Goal: Complete application form

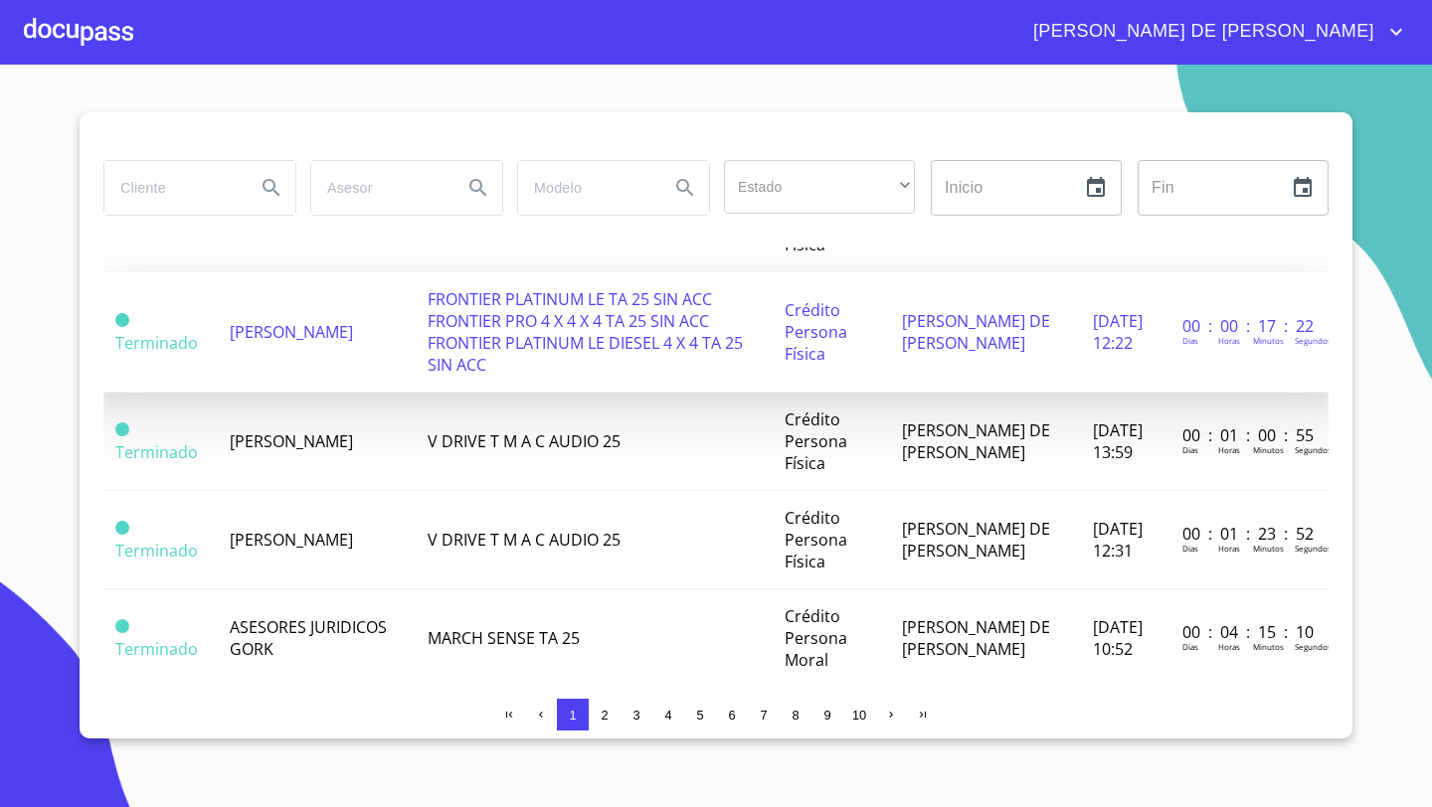
scroll to position [245, 0]
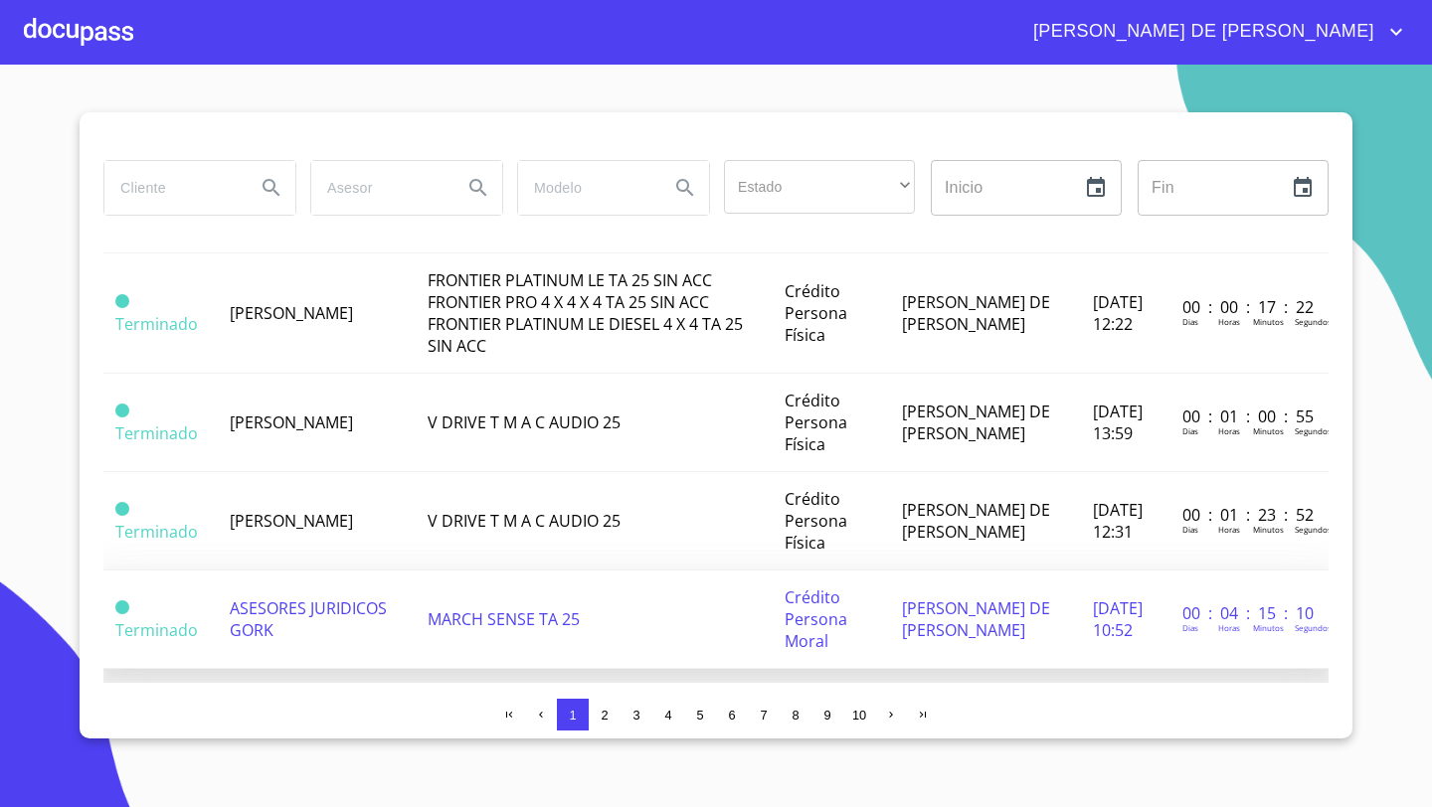
click at [275, 646] on td "ASESORES JURIDICOS GORK" at bounding box center [316, 620] width 197 height 98
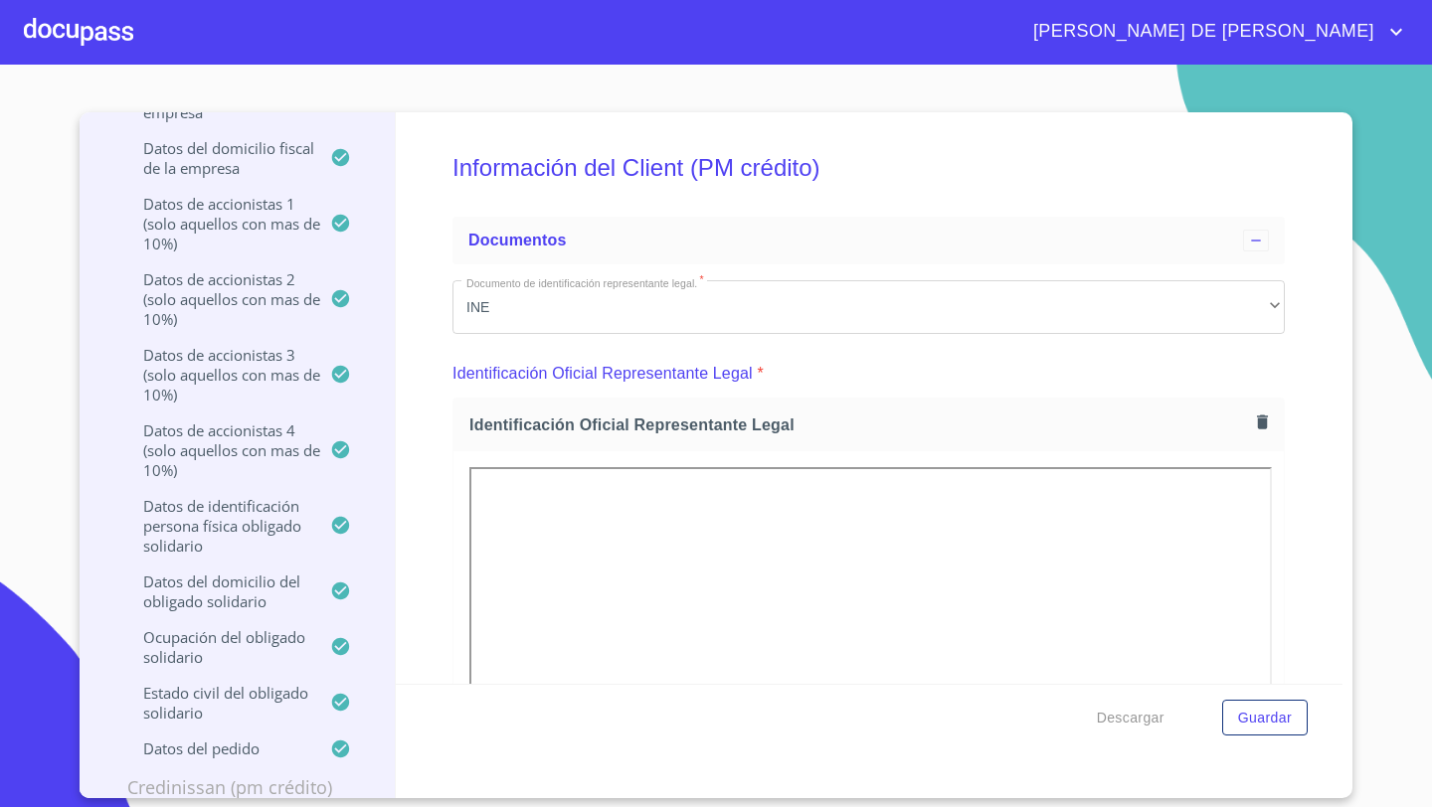
scroll to position [422, 0]
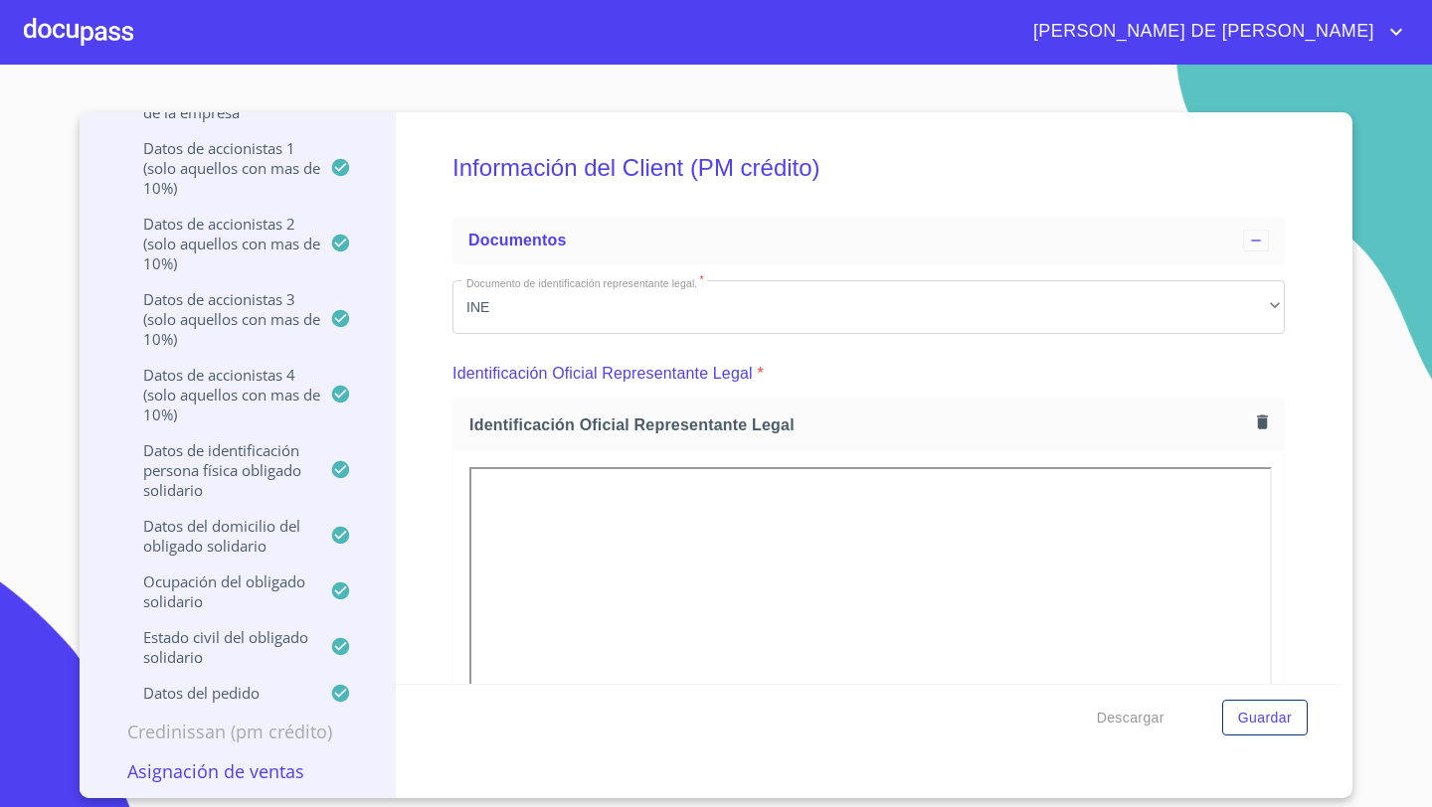
click at [204, 772] on p "Asignación de Ventas" at bounding box center [236, 772] width 267 height 24
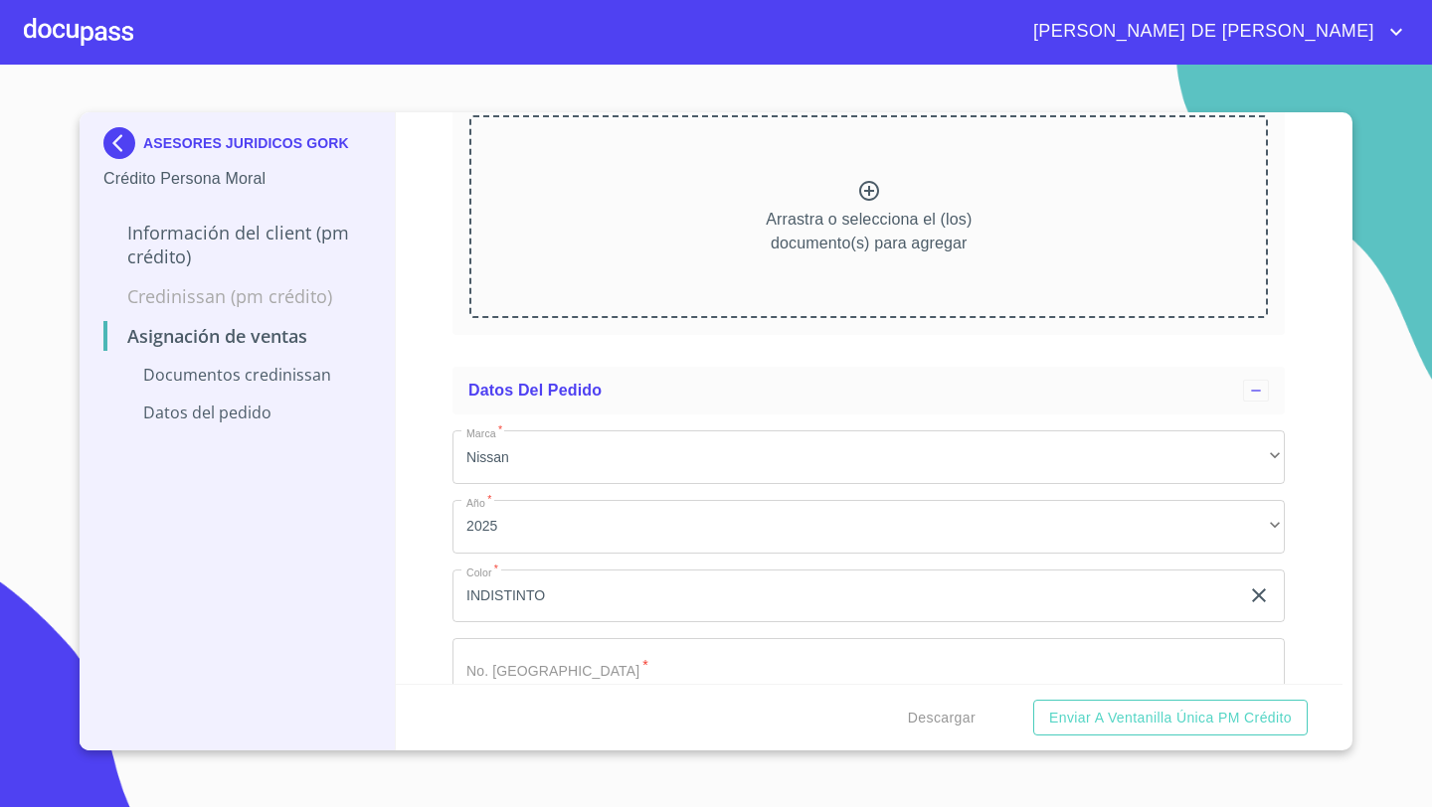
scroll to position [331, 0]
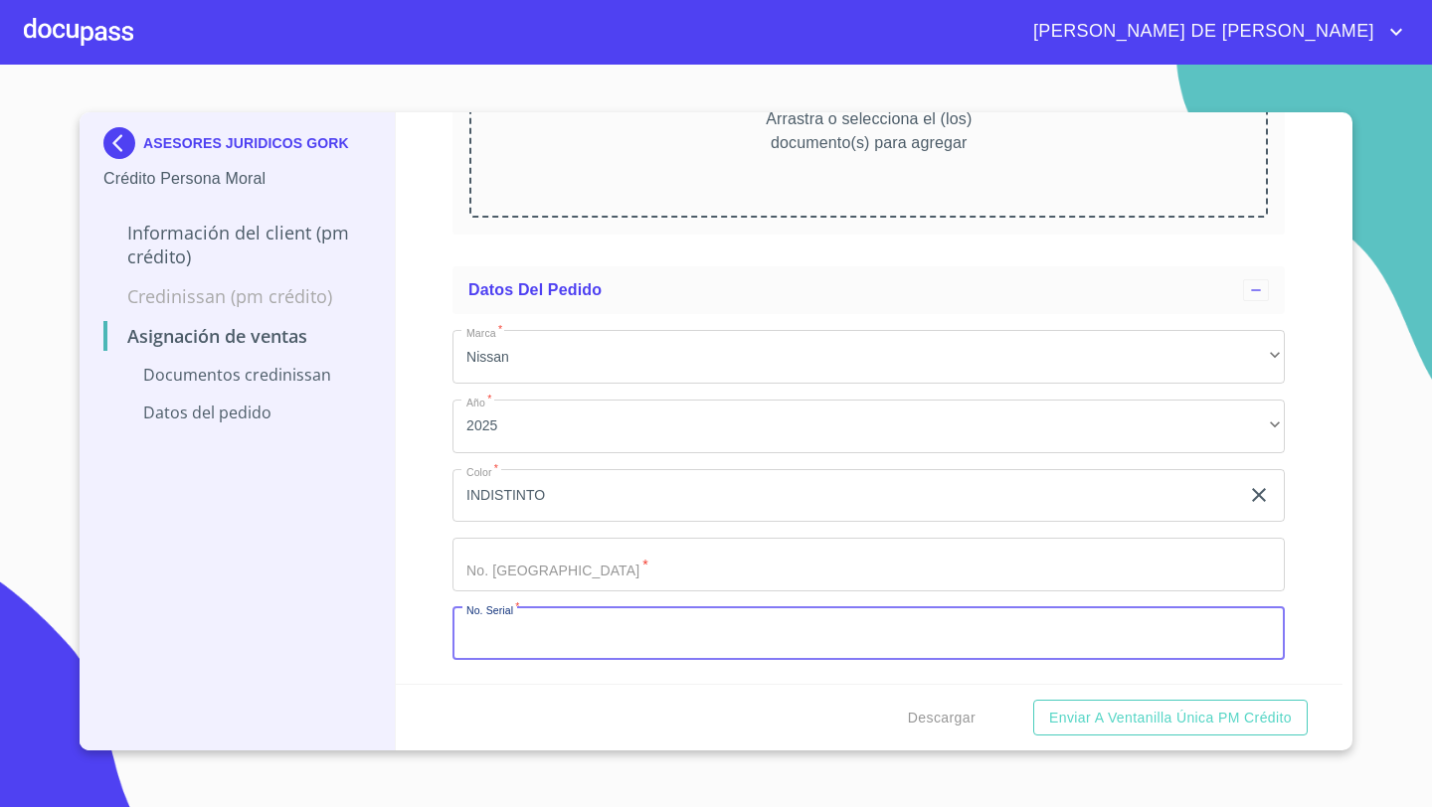
click at [491, 619] on input "Marca   *" at bounding box center [868, 634] width 832 height 54
paste input "[US_VEHICLE_IDENTIFICATION_NUMBER]"
type input "[US_VEHICLE_IDENTIFICATION_NUMBER]"
click at [501, 570] on input "Marca   *" at bounding box center [868, 565] width 832 height 54
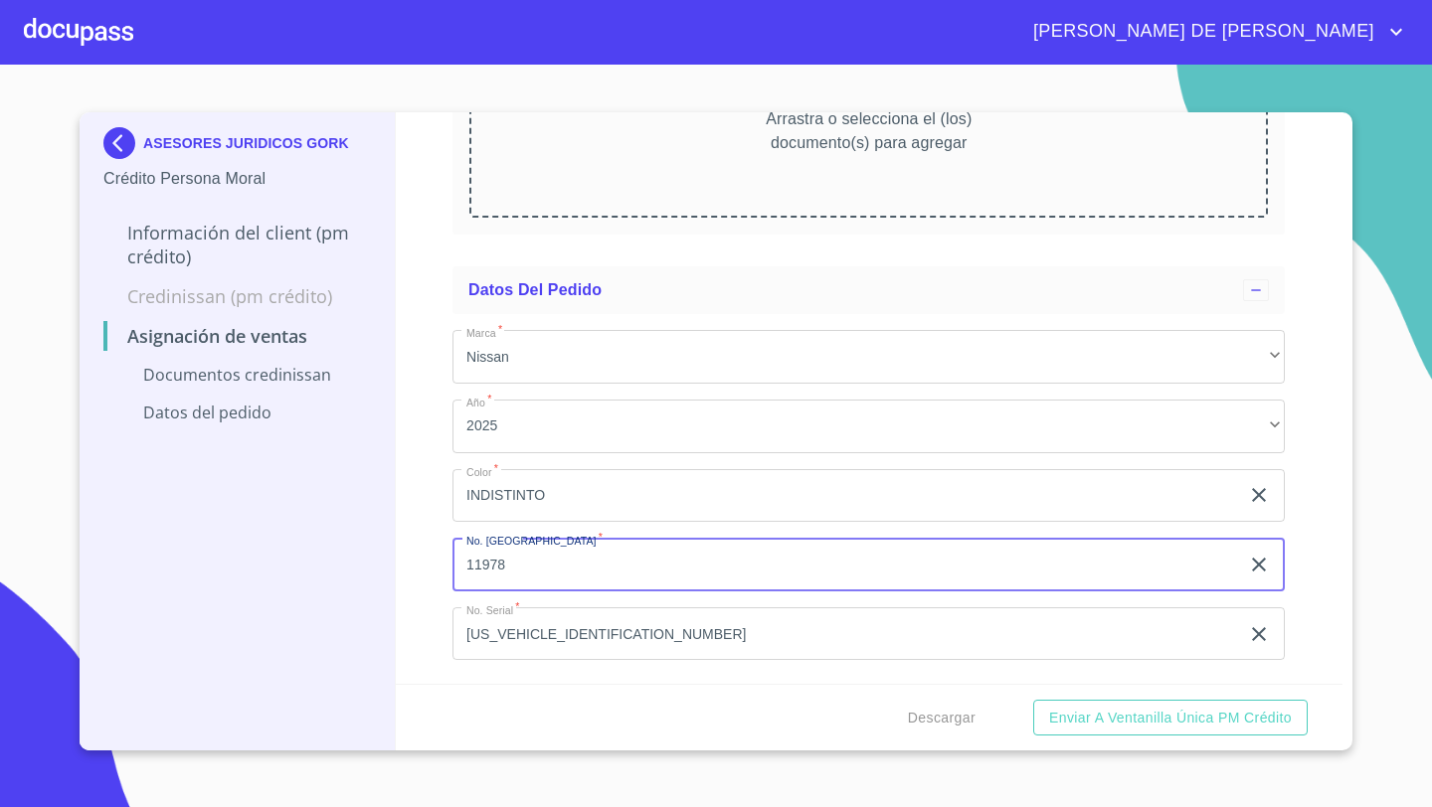
type input "11978"
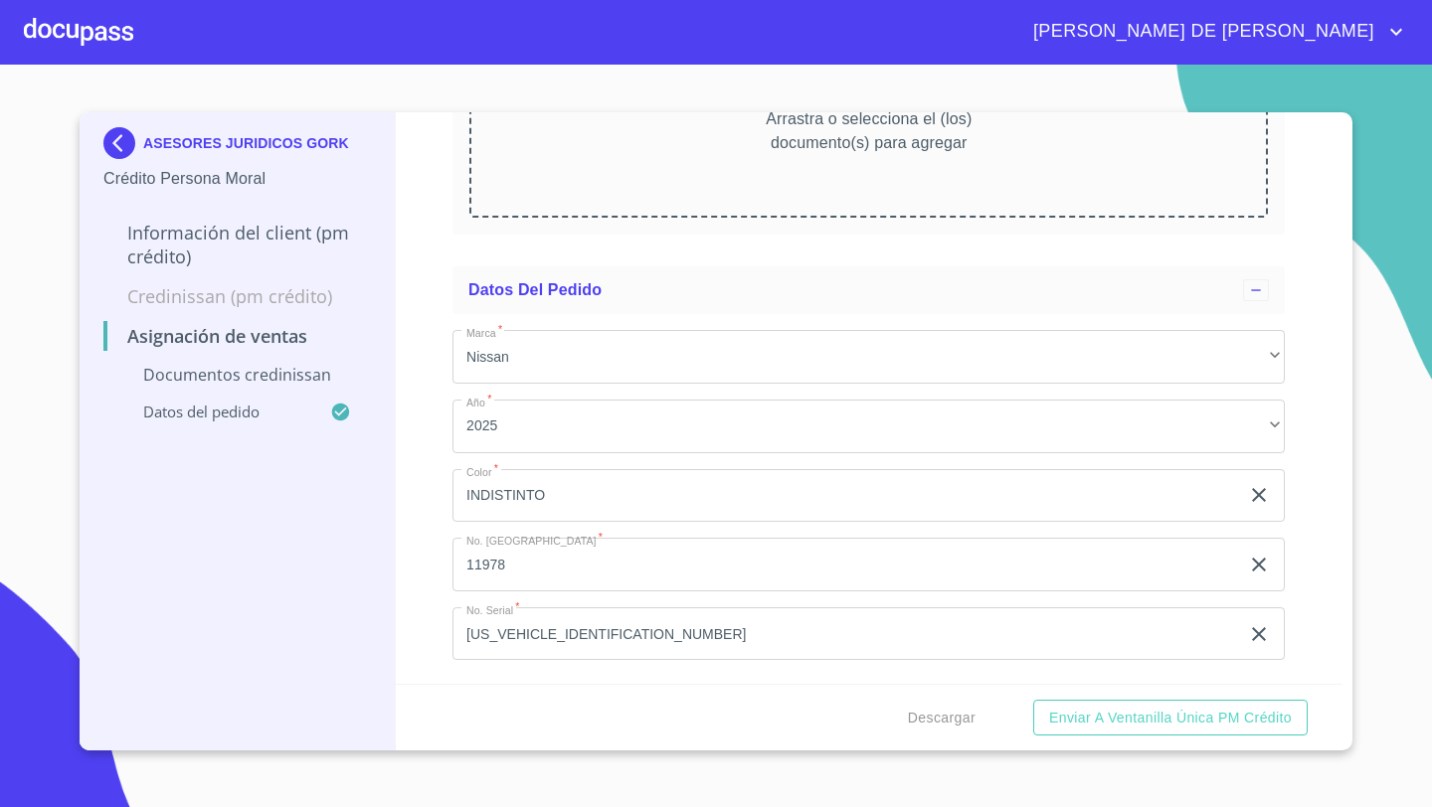
click at [615, 170] on div "Arrastra o selecciona el (los) documento(s) para agregar" at bounding box center [868, 116] width 798 height 203
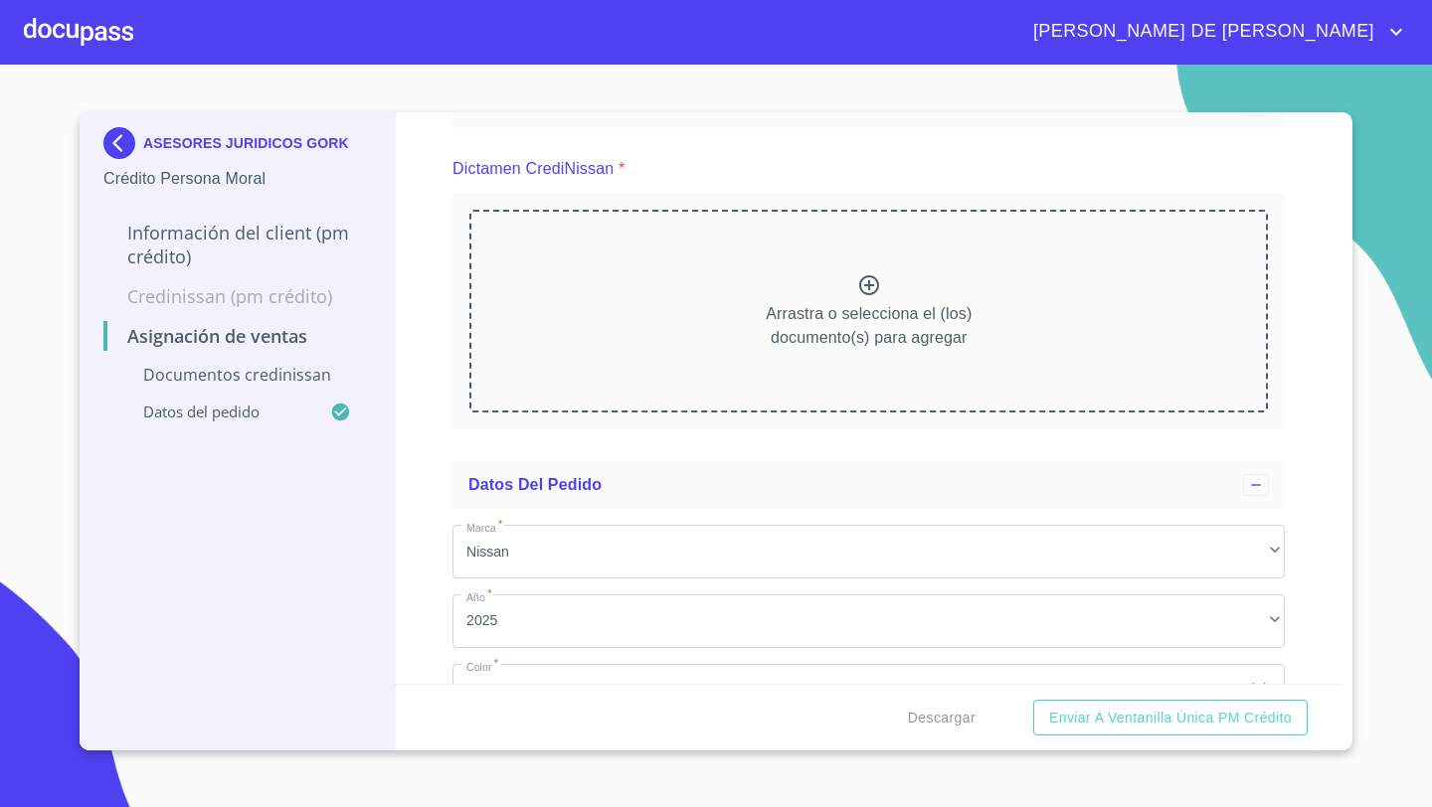
scroll to position [20, 0]
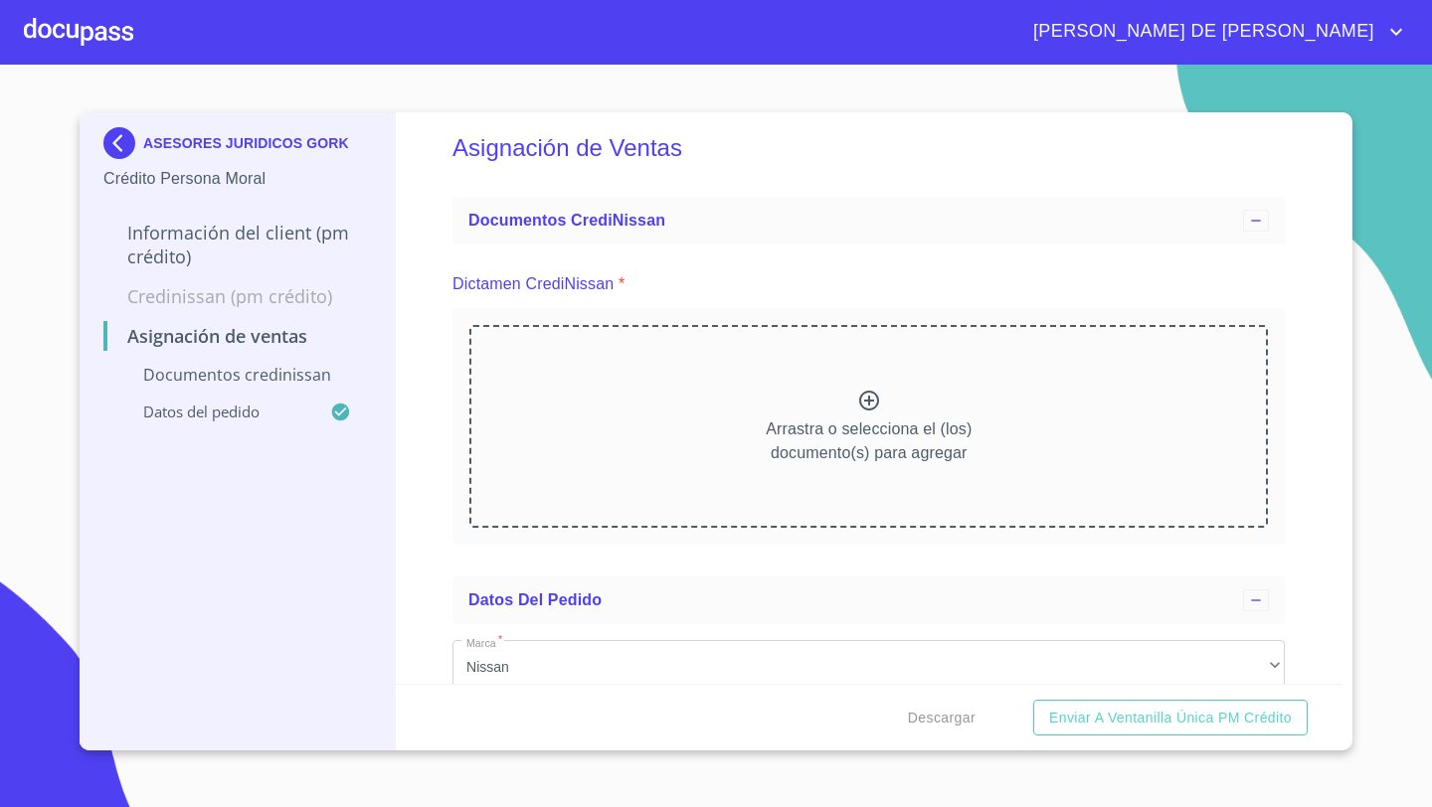
click at [812, 399] on div "Arrastra o selecciona el (los) documento(s) para agregar" at bounding box center [868, 426] width 798 height 203
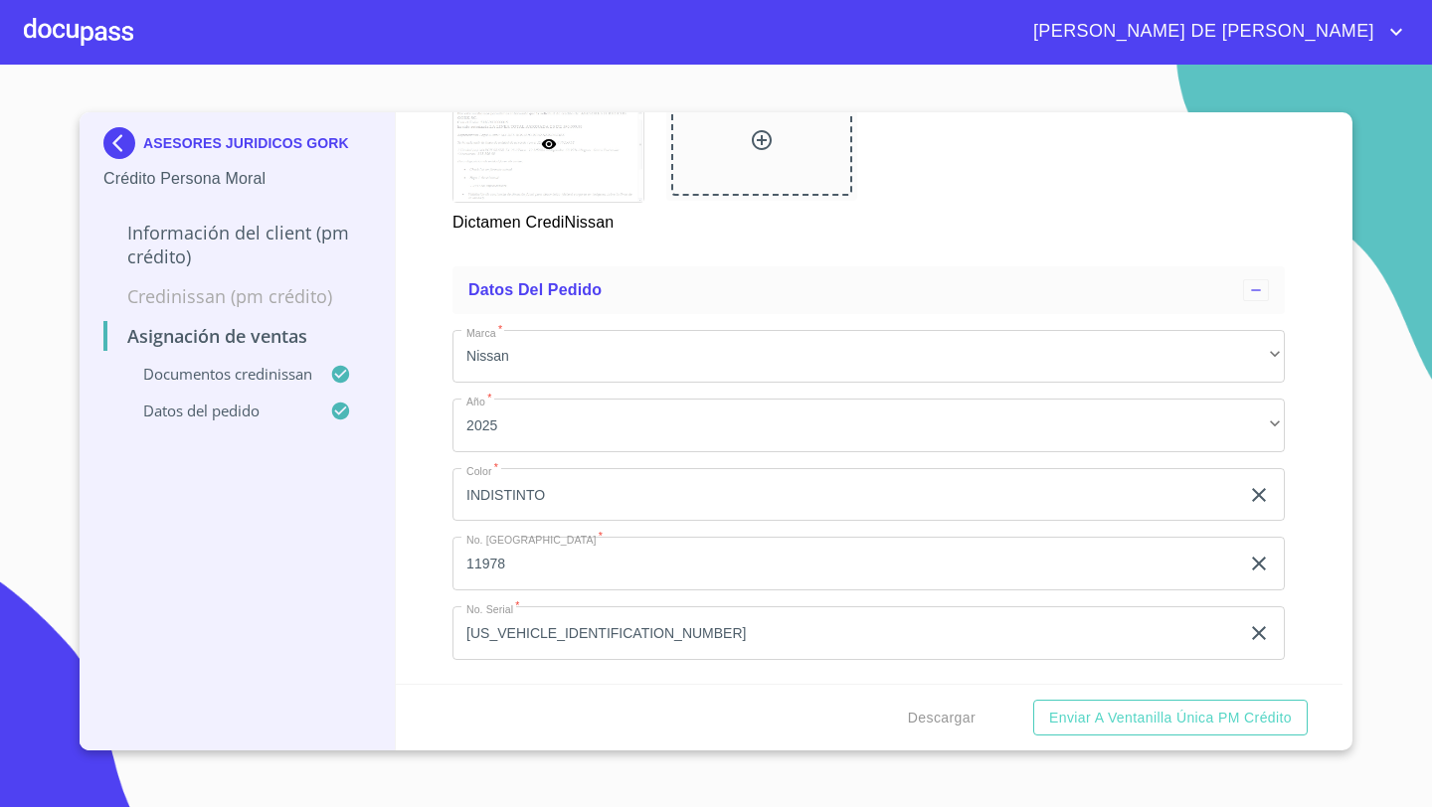
scroll to position [891, 0]
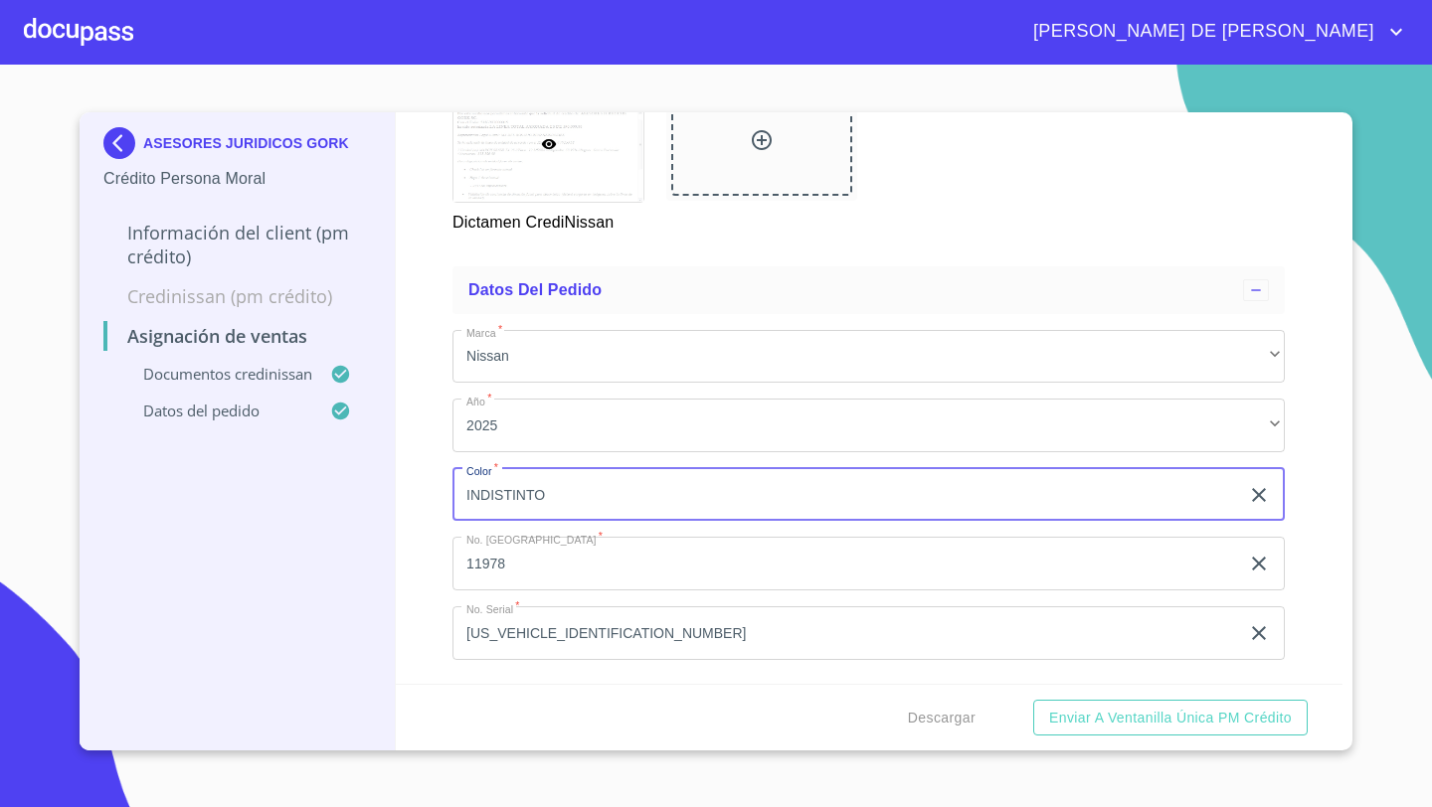
click at [581, 497] on input "INDISTINTO" at bounding box center [845, 495] width 786 height 54
type input "AZUL ZAFIRO"
click at [1033, 700] on button "Enviar a Ventanilla única PM crédito" at bounding box center [1170, 718] width 274 height 37
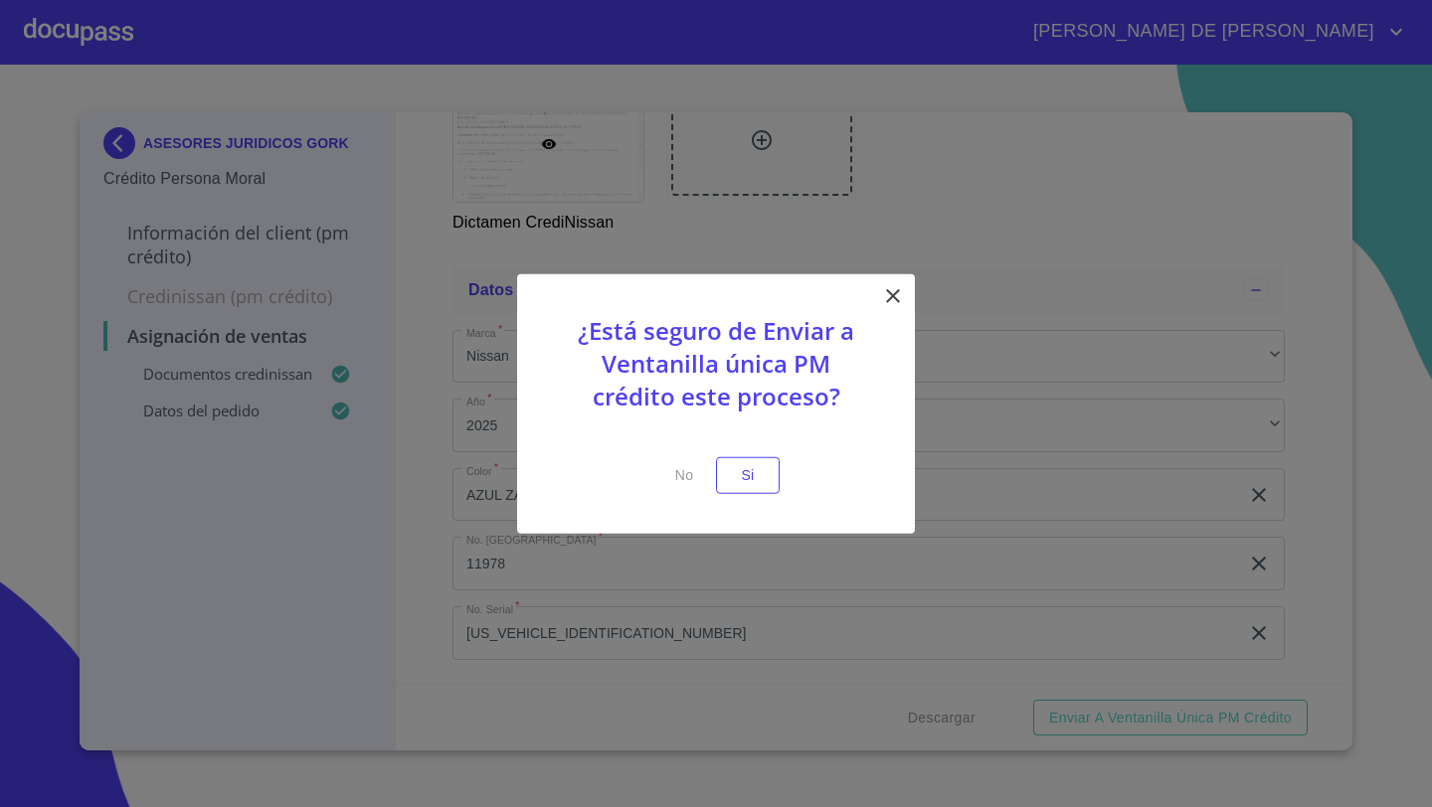
click at [894, 298] on icon at bounding box center [893, 296] width 14 height 14
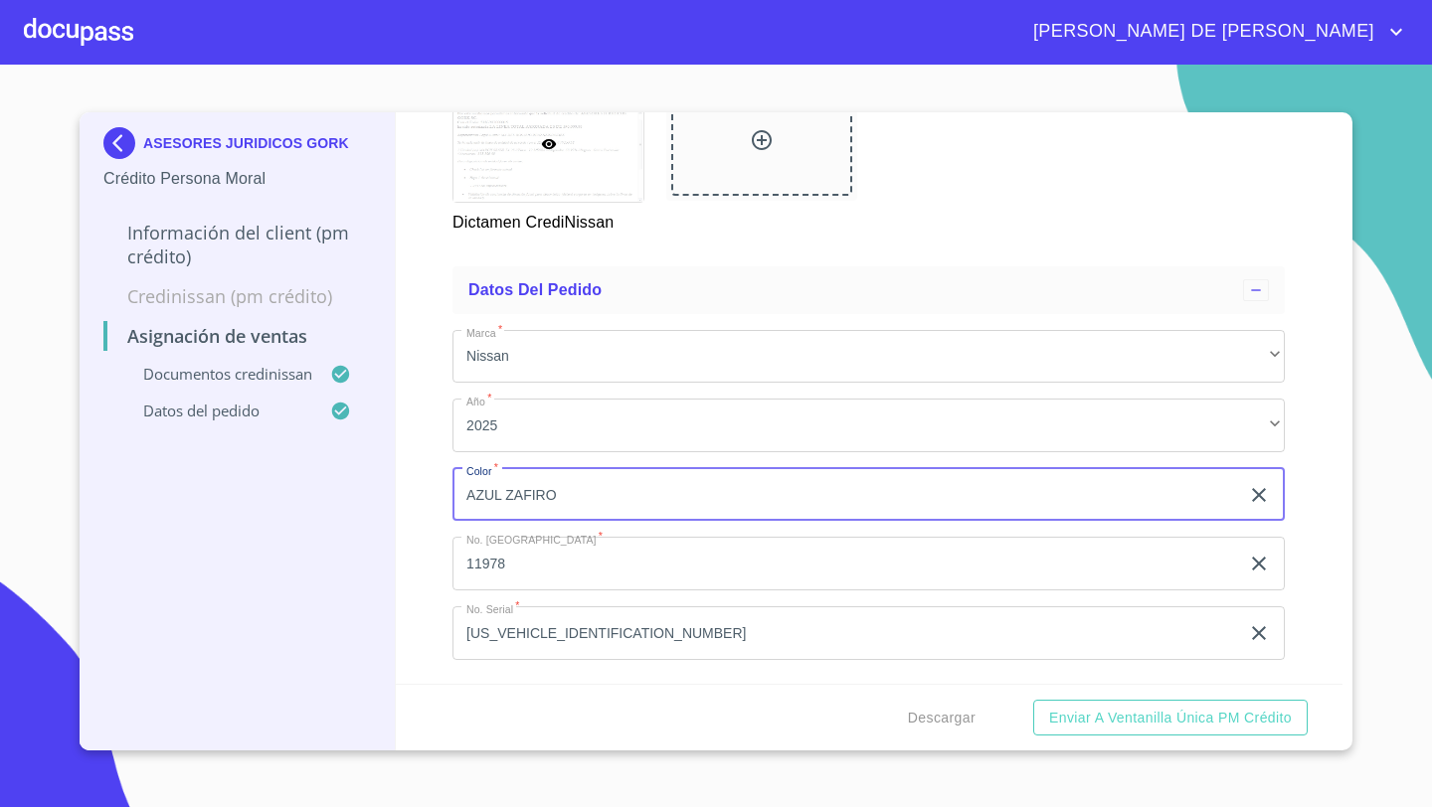
click at [428, 527] on div "Asignación de Ventas Documentos CrediNissan Dictamen CrediNissan * Dictamen Cre…" at bounding box center [869, 398] width 947 height 572
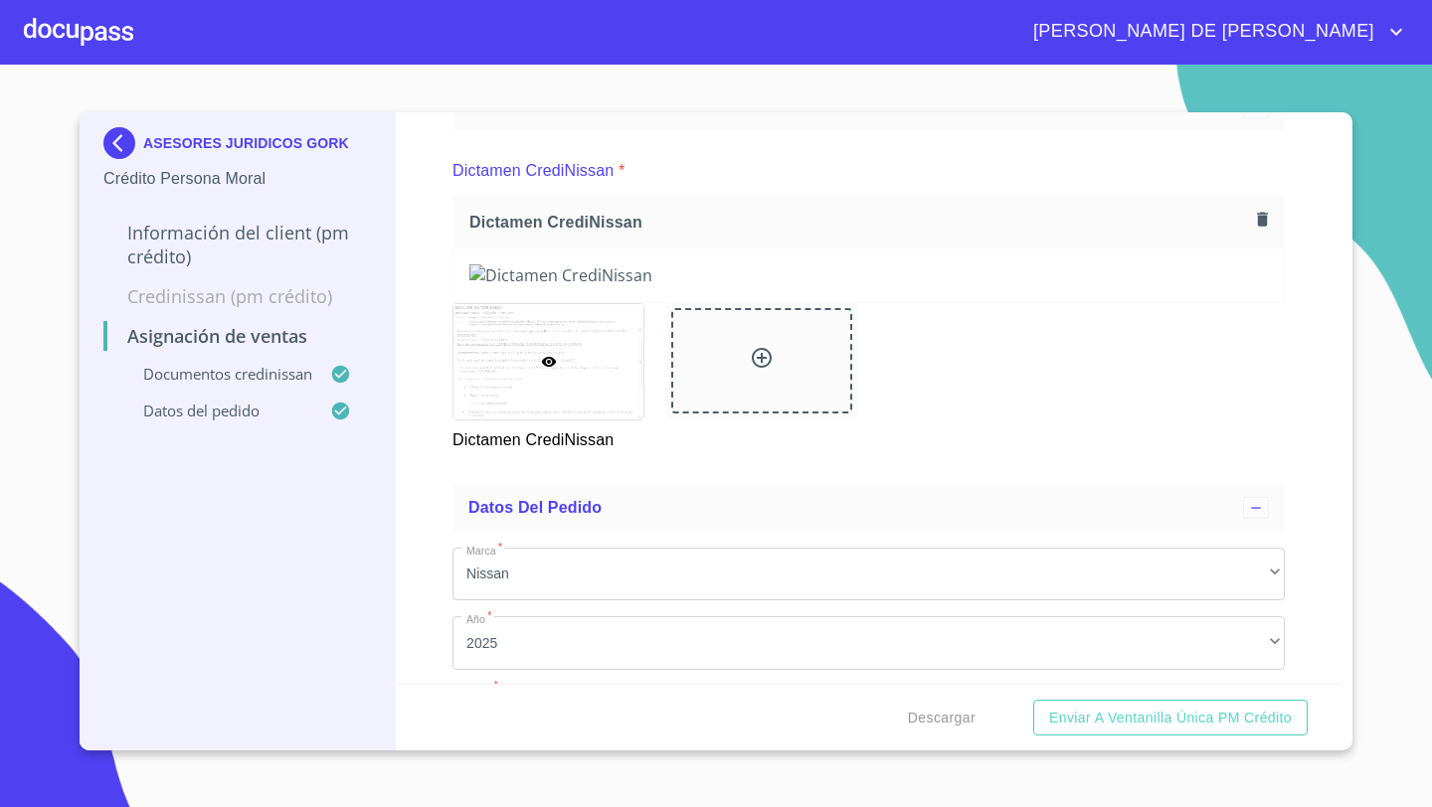
scroll to position [0, 0]
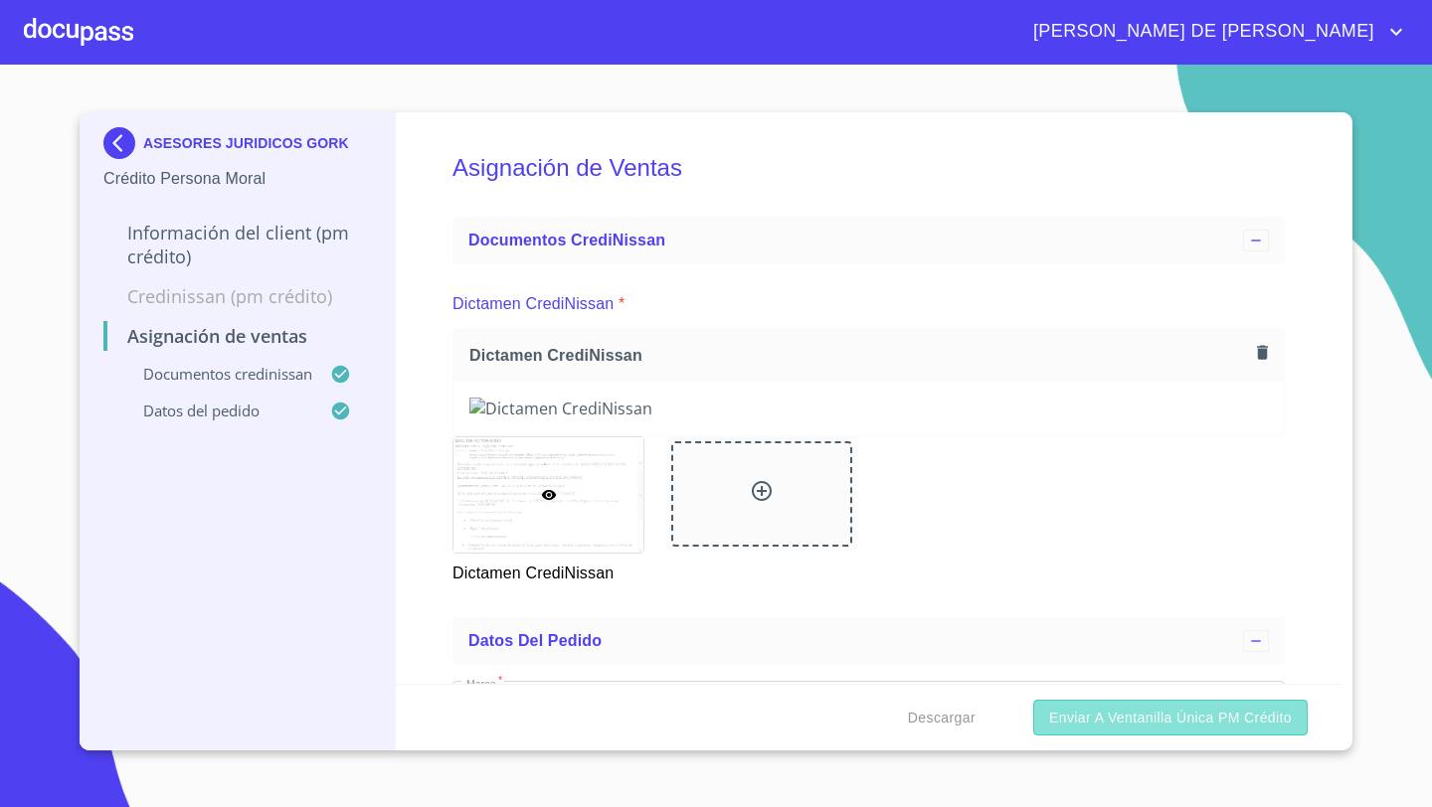
click at [1176, 723] on span "Enviar a Ventanilla única PM crédito" at bounding box center [1170, 718] width 243 height 25
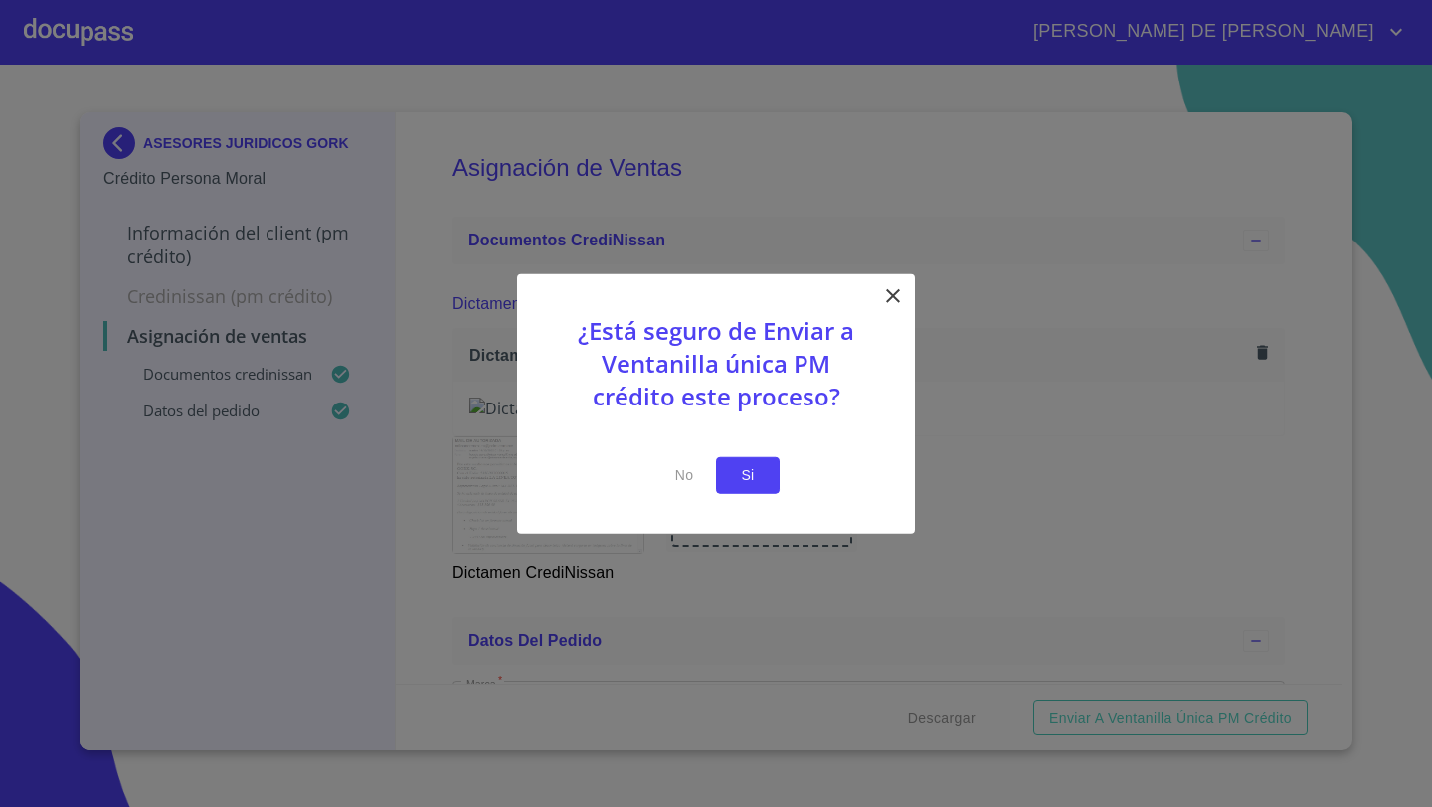
click at [762, 478] on span "Si" at bounding box center [748, 475] width 32 height 25
